Goal: Task Accomplishment & Management: Use online tool/utility

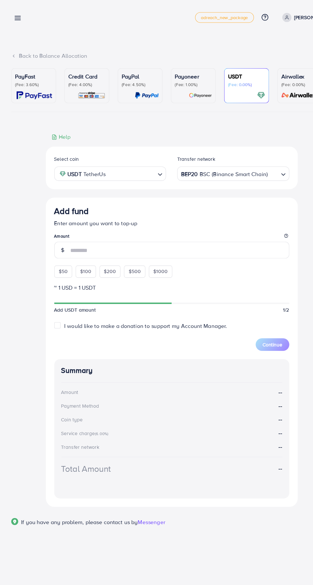
click at [30, 19] on div "Add fund adreach_new_package Help Center Contact Support Plans and Pricing Term…" at bounding box center [156, 16] width 292 height 18
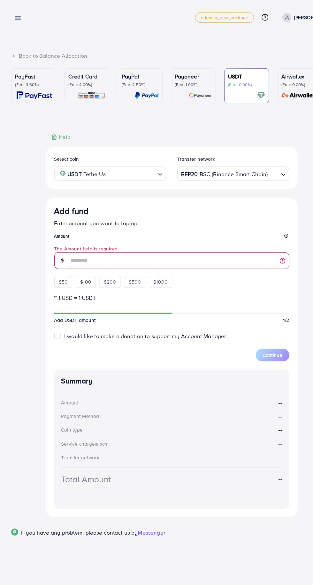
click at [16, 15] on line at bounding box center [16, 15] width 5 height 0
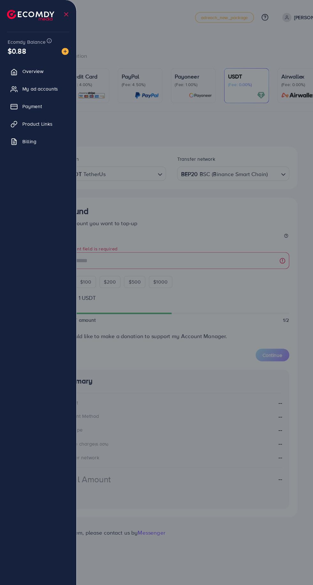
click at [113, 135] on div at bounding box center [156, 351] width 313 height 703
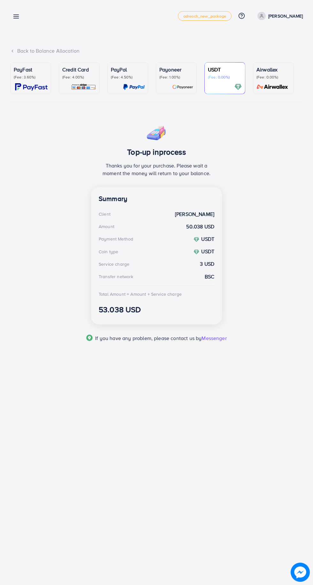
click at [16, 18] on line at bounding box center [16, 18] width 5 height 0
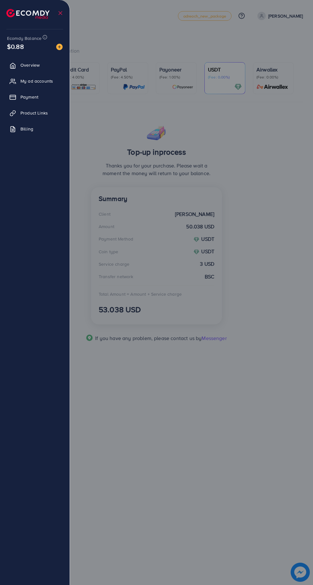
click at [26, 64] on span "Overview" at bounding box center [29, 65] width 19 height 6
